Goal: Find specific fact

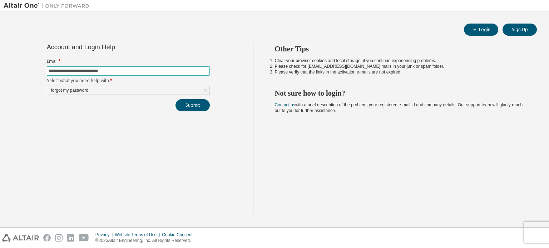
drag, startPoint x: 124, startPoint y: 70, endPoint x: 0, endPoint y: 70, distance: 123.7
click at [0, 70] on div "**********" at bounding box center [274, 119] width 549 height 216
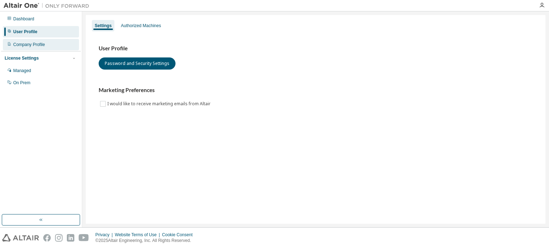
click at [44, 46] on div "Company Profile" at bounding box center [29, 45] width 32 height 6
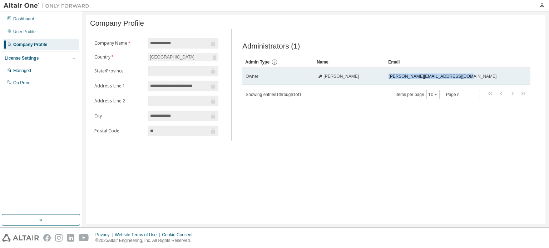
drag, startPoint x: 457, startPoint y: 79, endPoint x: 389, endPoint y: 78, distance: 67.9
click at [389, 78] on div "paolo.massarotti@sbmoffshore.com" at bounding box center [450, 77] width 122 height 6
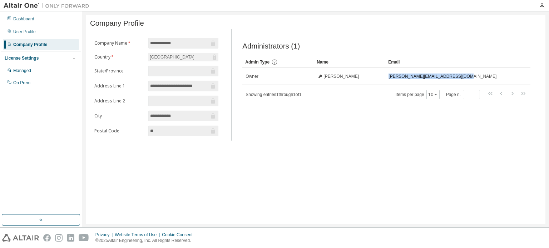
copy span "paolo.massarotti@sbmoffshore.com"
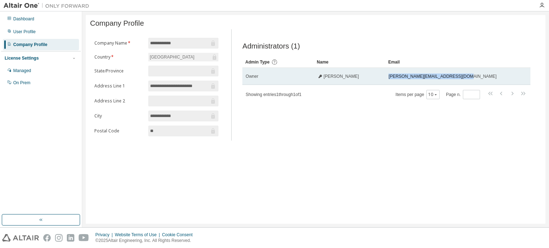
drag, startPoint x: 364, startPoint y: 77, endPoint x: 321, endPoint y: 79, distance: 43.7
click at [321, 79] on div "Paolo Massarotti" at bounding box center [349, 77] width 65 height 6
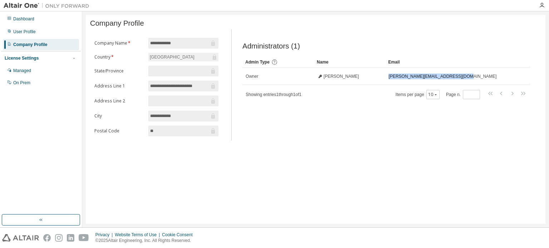
copy span "Paolo Massarotti"
click at [273, 138] on div "Administrators (1) Clear Load Save Save As Field Operator Value Select filter S…" at bounding box center [386, 87] width 305 height 107
